Goal: Check status: Check status

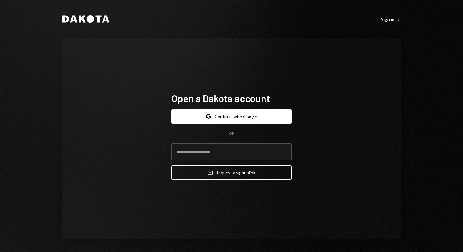
click at [383, 17] on div "Sign in Right Caret" at bounding box center [391, 19] width 20 height 6
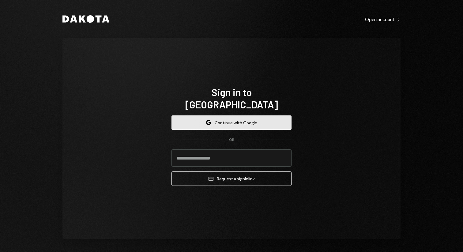
click at [265, 116] on button "Google Continue with Google" at bounding box center [231, 122] width 120 height 14
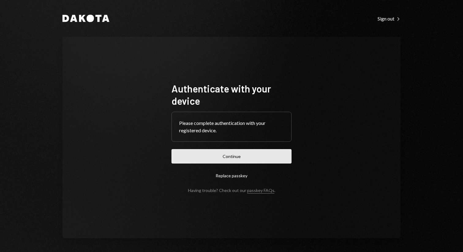
click at [259, 156] on button "Continue" at bounding box center [231, 156] width 120 height 14
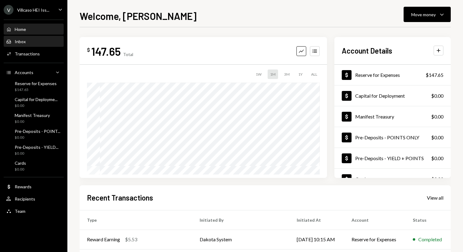
click at [26, 44] on div "Inbox Inbox" at bounding box center [33, 42] width 55 height 6
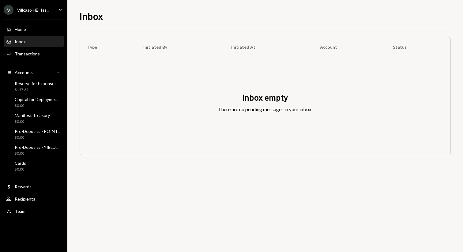
click at [58, 5] on div "V Villcaso HEI Iss... Caret Down" at bounding box center [33, 10] width 67 height 10
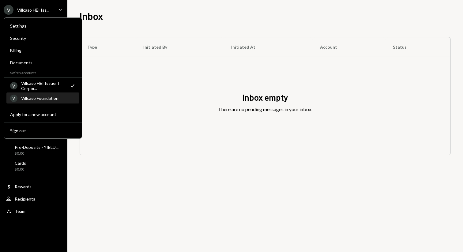
click at [58, 100] on div "V Villcaso Foundation" at bounding box center [42, 98] width 65 height 10
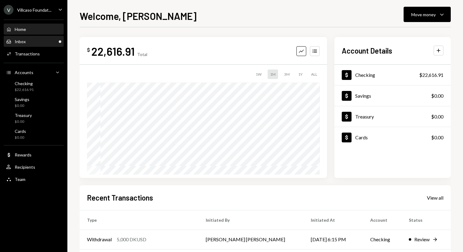
click at [43, 41] on div "Inbox Inbox" at bounding box center [33, 42] width 55 height 6
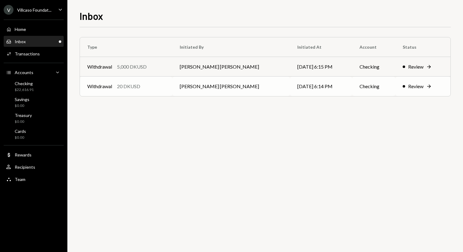
click at [414, 84] on div "Review" at bounding box center [415, 86] width 15 height 7
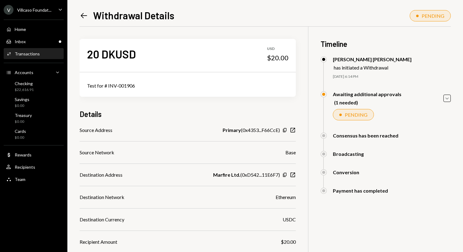
click at [83, 14] on icon at bounding box center [84, 15] width 6 height 5
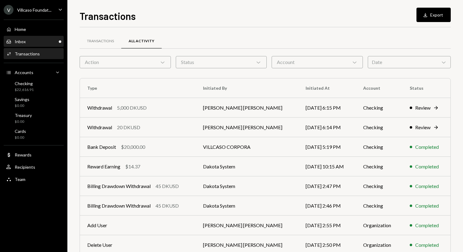
click at [51, 43] on div "Inbox Inbox" at bounding box center [33, 42] width 55 height 6
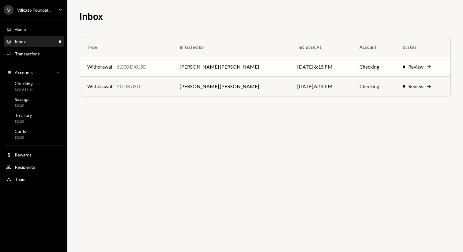
click at [352, 69] on td "Checking" at bounding box center [373, 67] width 43 height 20
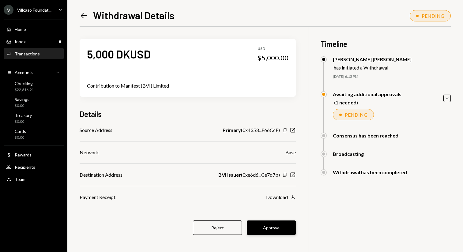
click at [271, 228] on button "Approve" at bounding box center [271, 227] width 49 height 14
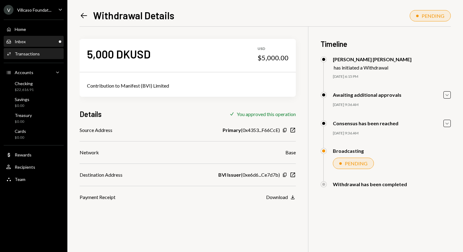
click at [50, 42] on div "Inbox Inbox" at bounding box center [33, 42] width 55 height 6
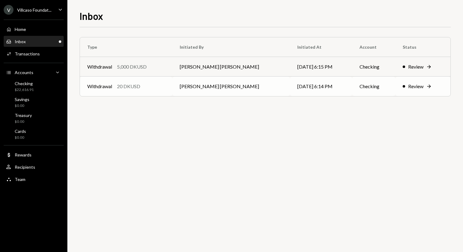
click at [240, 90] on td "[PERSON_NAME] [PERSON_NAME]" at bounding box center [230, 86] width 117 height 20
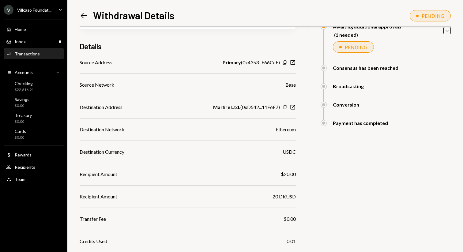
scroll to position [116, 0]
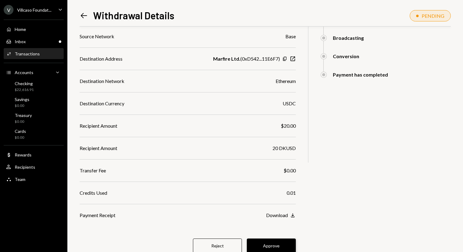
click at [280, 244] on button "Approve" at bounding box center [271, 245] width 49 height 14
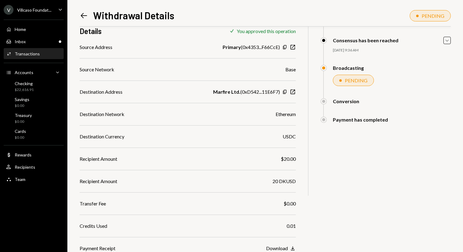
scroll to position [0, 0]
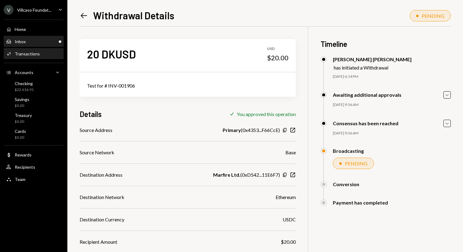
click at [48, 40] on div "Inbox Inbox" at bounding box center [33, 42] width 55 height 6
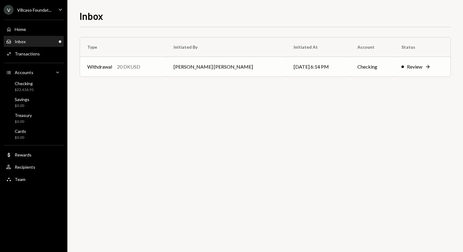
click at [105, 67] on div "Withdrawal" at bounding box center [99, 66] width 25 height 7
